Goal: Information Seeking & Learning: Learn about a topic

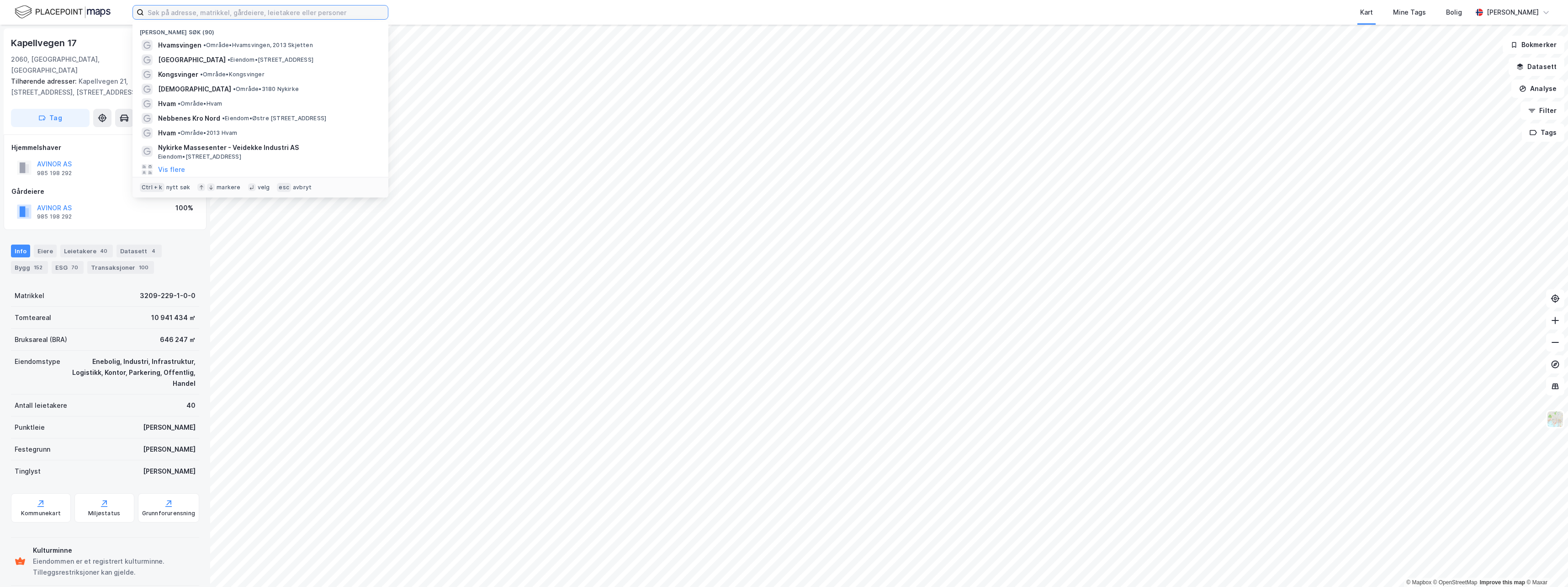
click at [160, 12] on input at bounding box center [266, 12] width 244 height 14
click at [168, 92] on span "[DEMOGRAPHIC_DATA]" at bounding box center [194, 89] width 73 height 11
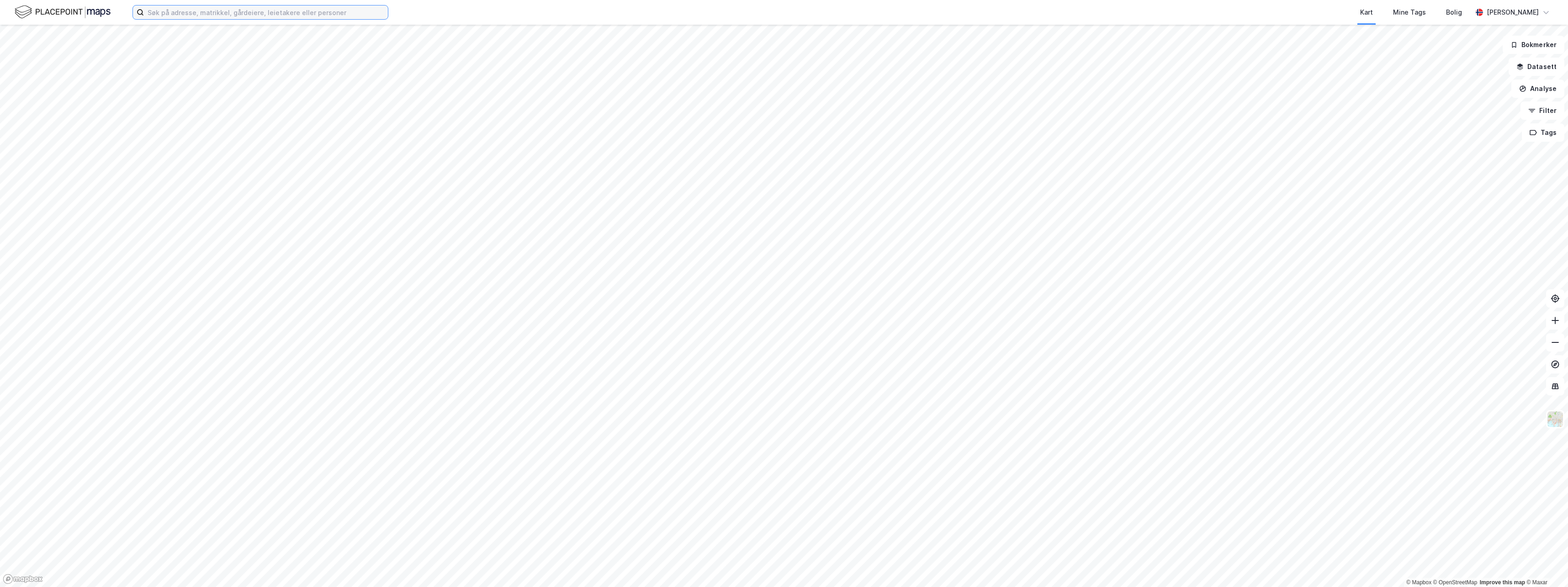
click at [204, 16] on input at bounding box center [266, 12] width 244 height 14
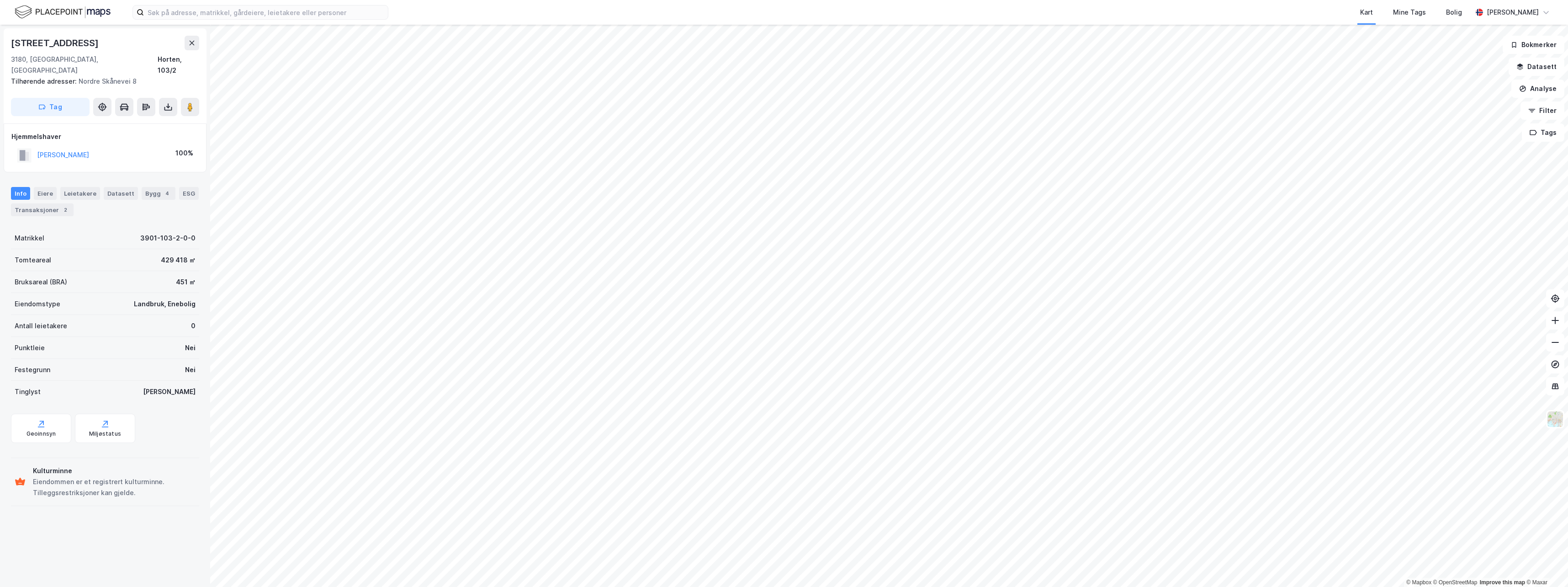
click at [443, 12] on div "Kart Mine Tags Bolig" at bounding box center [951, 12] width 1040 height 25
click at [1402, 8] on div "Mine Tags" at bounding box center [1409, 12] width 33 height 11
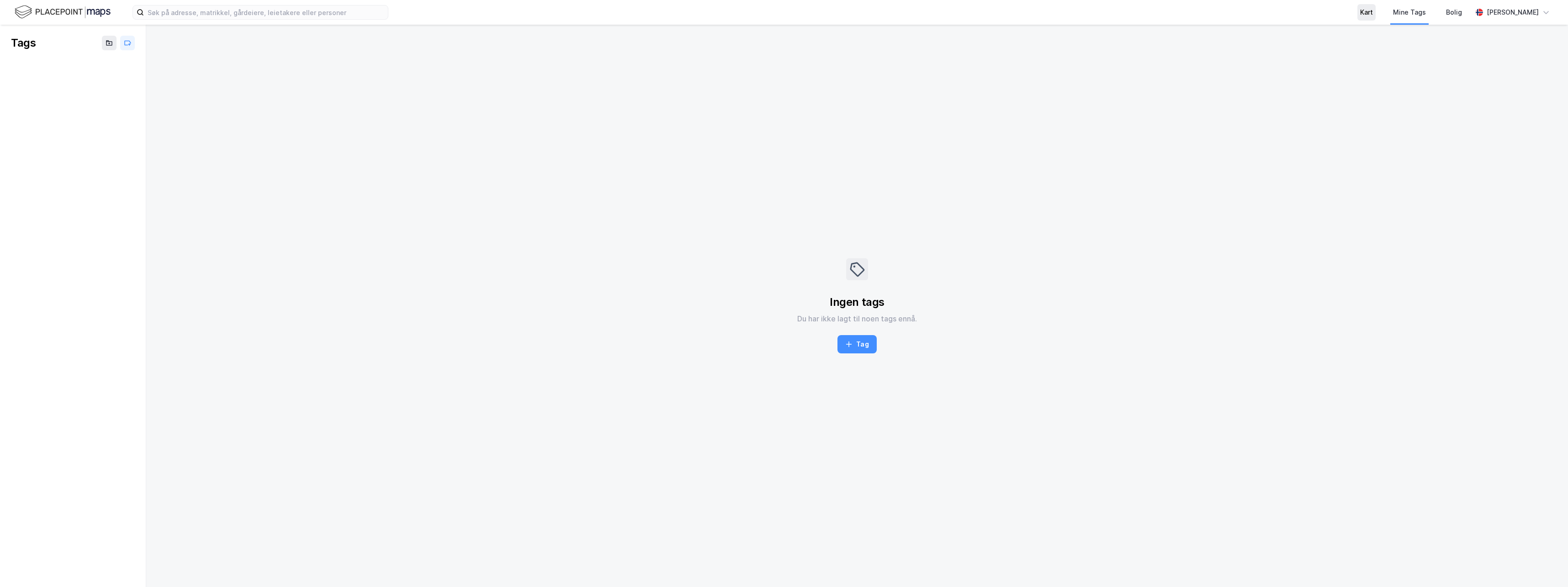
click at [1370, 11] on div "Kart" at bounding box center [1366, 12] width 13 height 11
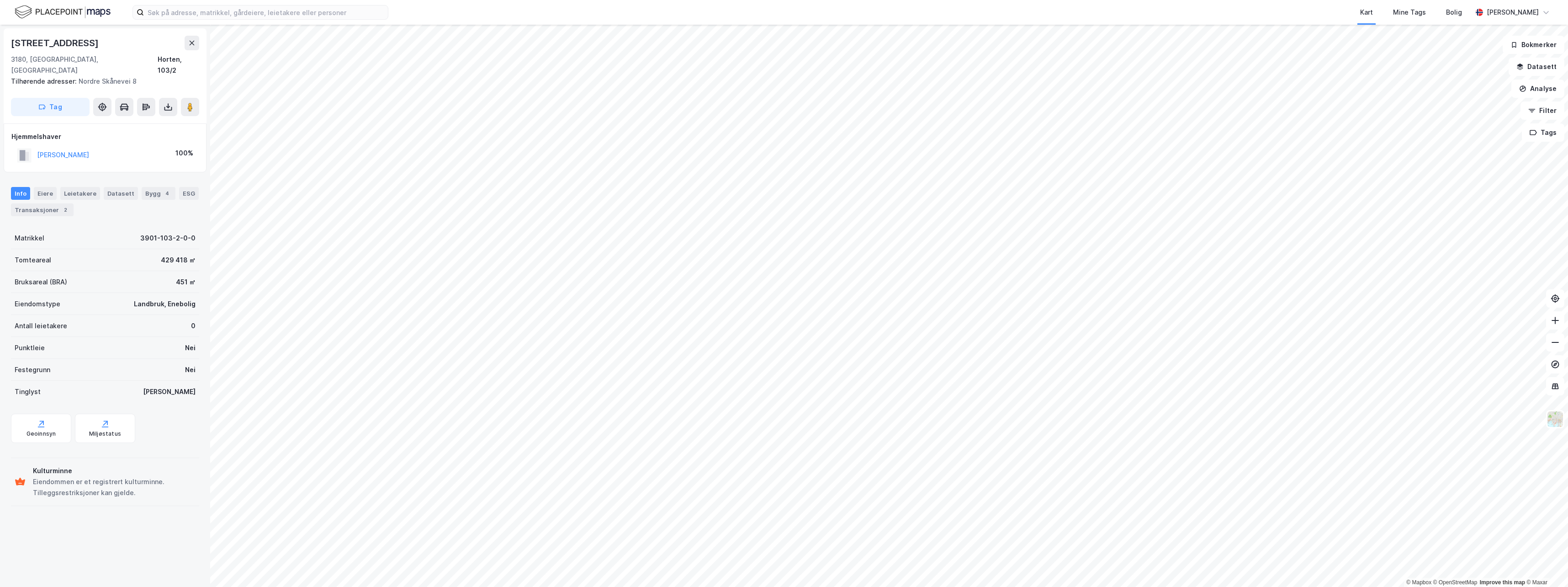
click at [453, 10] on div "Kart Mine Tags Bolig" at bounding box center [951, 12] width 1040 height 25
